Goal: Navigation & Orientation: Find specific page/section

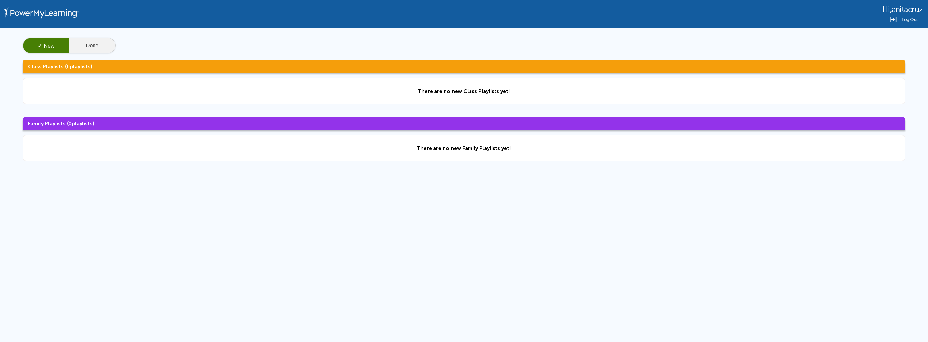
click at [87, 43] on button "Done" at bounding box center [92, 46] width 46 height 16
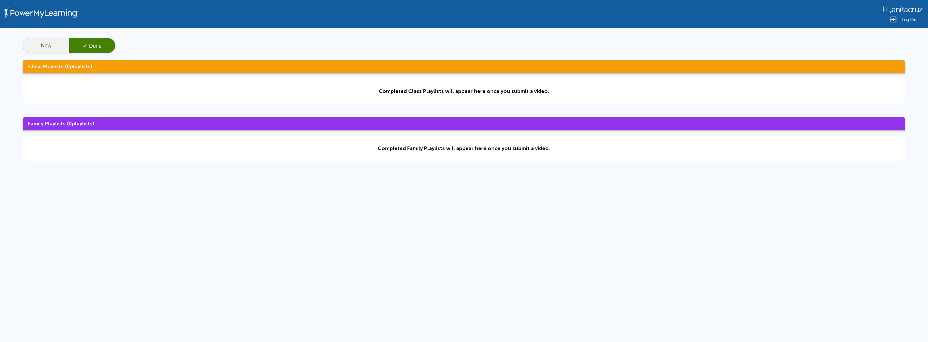
click at [37, 43] on button "New" at bounding box center [46, 46] width 46 height 16
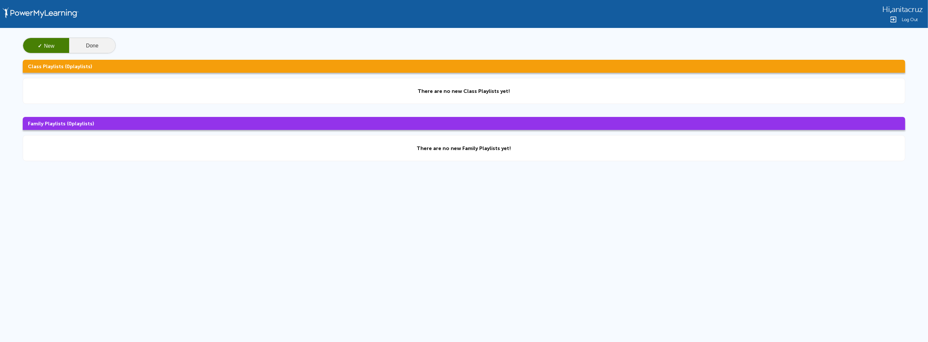
click at [95, 41] on button "Done" at bounding box center [92, 46] width 46 height 16
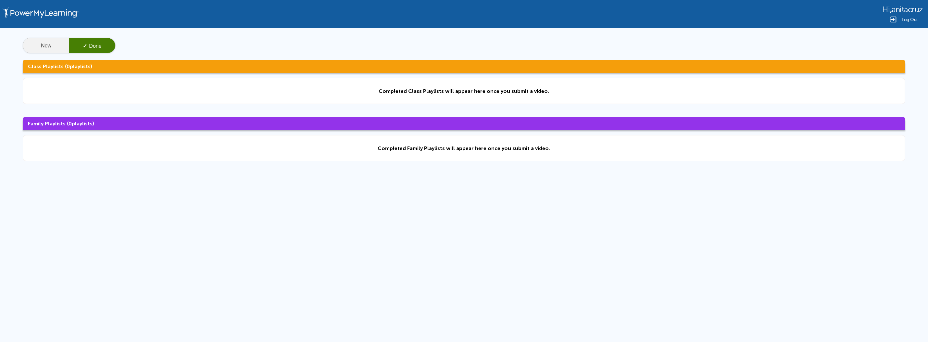
click at [40, 42] on button "New" at bounding box center [46, 46] width 46 height 16
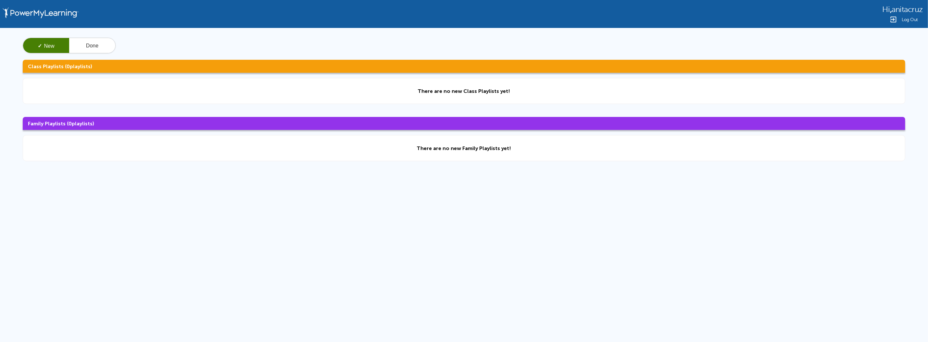
click at [118, 47] on div "✓ New Done" at bounding box center [464, 46] width 882 height 16
click at [114, 49] on div "✓ New Done" at bounding box center [464, 46] width 882 height 16
click at [107, 46] on button "Done" at bounding box center [92, 46] width 46 height 16
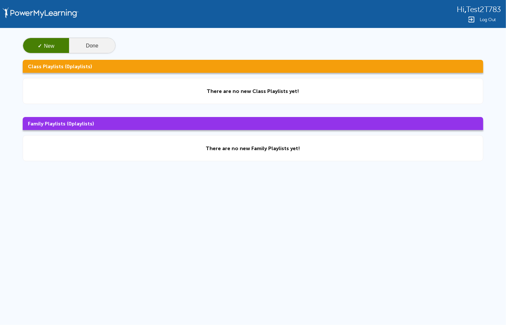
click at [102, 47] on button "Done" at bounding box center [92, 46] width 46 height 16
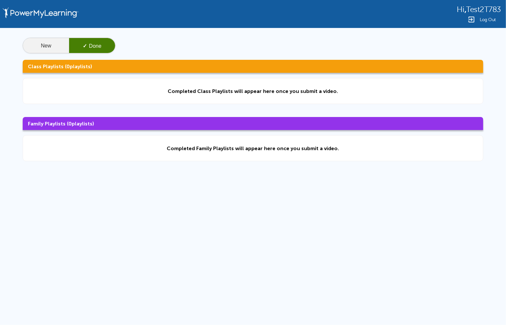
click at [47, 47] on button "New" at bounding box center [46, 46] width 46 height 16
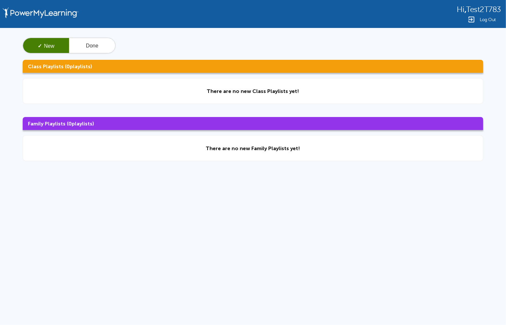
click at [485, 19] on span "Log Out" at bounding box center [488, 19] width 16 height 5
click at [99, 45] on button "Done" at bounding box center [92, 46] width 46 height 16
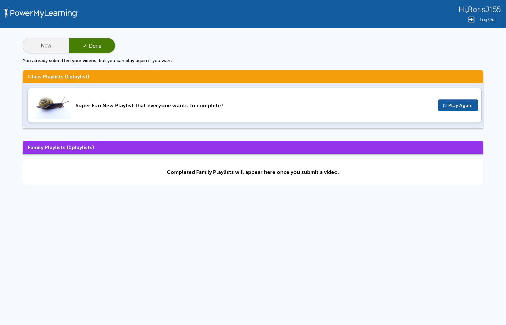
click at [45, 50] on button "New" at bounding box center [46, 46] width 46 height 16
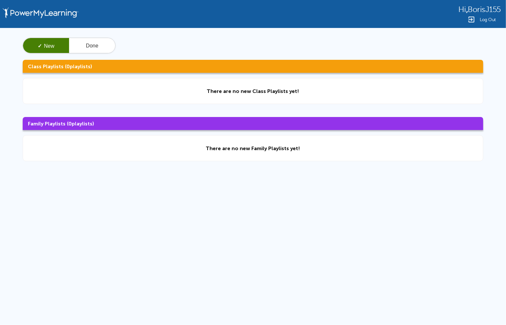
drag, startPoint x: 386, startPoint y: 0, endPoint x: 295, endPoint y: 190, distance: 210.8
click at [290, 198] on div "Hi , BorisJ155 Log Out ✓ New Done Class Playlists ( 0 playlists) There are no n…" at bounding box center [253, 138] width 506 height 276
click at [479, 23] on div "Hi , BorisJ155 Log Out" at bounding box center [253, 14] width 506 height 28
click at [487, 19] on span "Log Out" at bounding box center [488, 19] width 16 height 5
